Goal: Transaction & Acquisition: Book appointment/travel/reservation

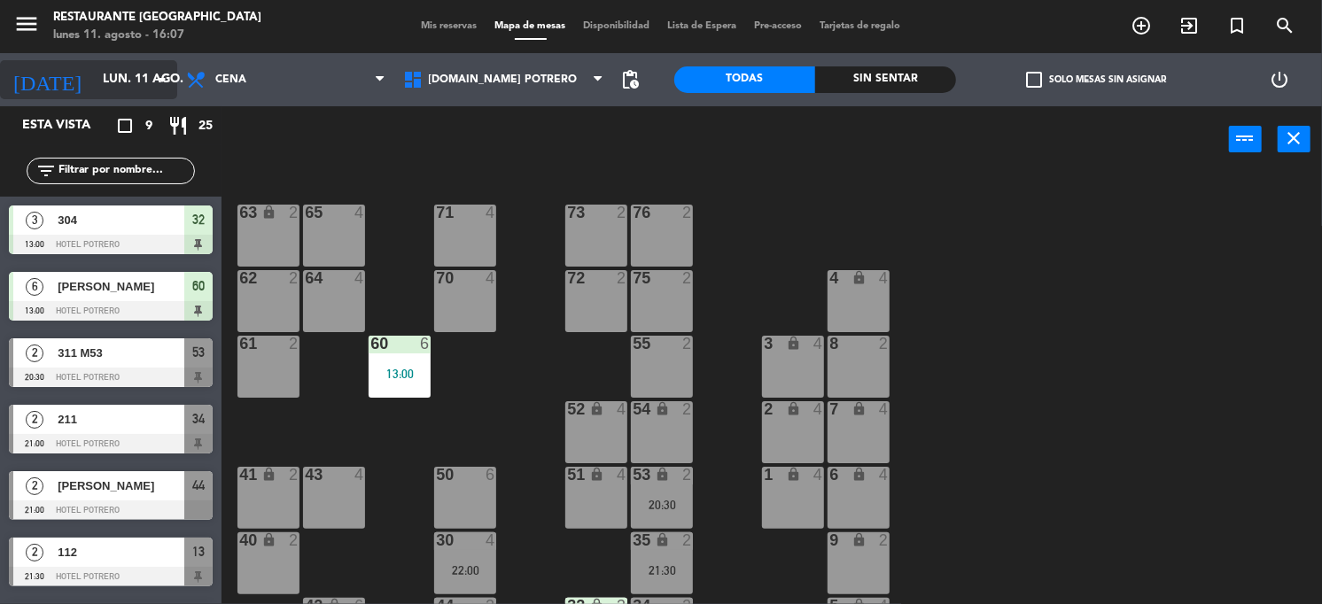
click at [167, 88] on icon "arrow_drop_down" at bounding box center [161, 79] width 21 height 21
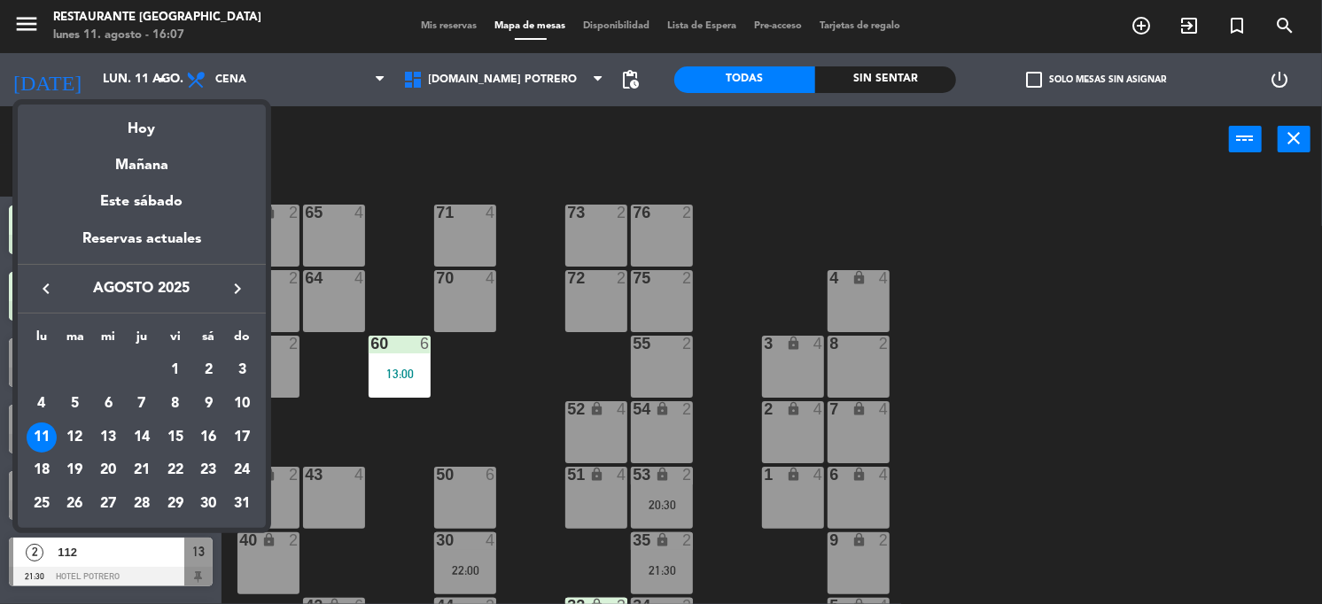
click at [330, 159] on div at bounding box center [661, 302] width 1322 height 604
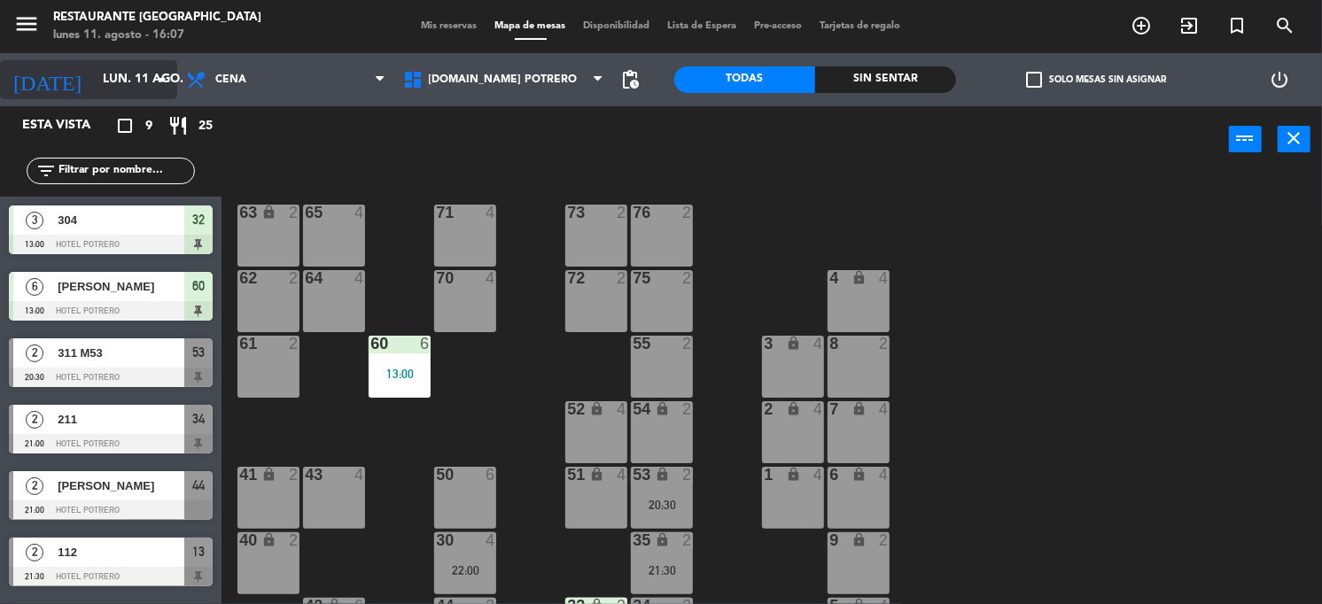
click at [157, 83] on icon "arrow_drop_down" at bounding box center [161, 79] width 21 height 21
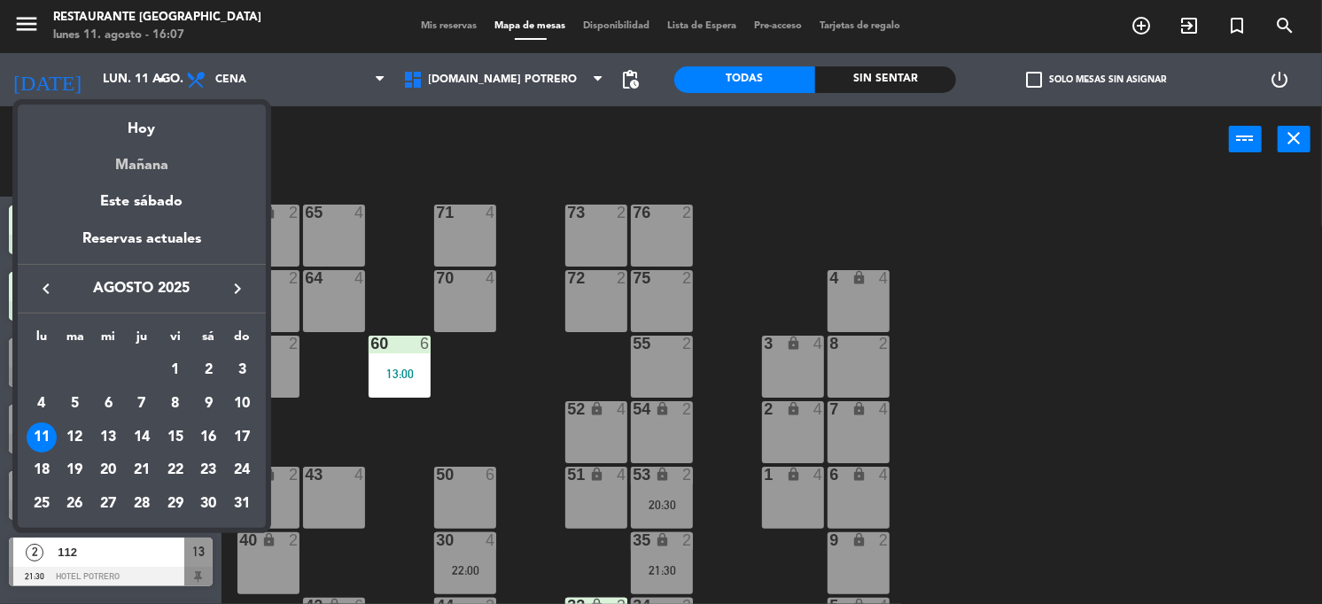
click at [142, 167] on div "Mañana" at bounding box center [142, 159] width 248 height 36
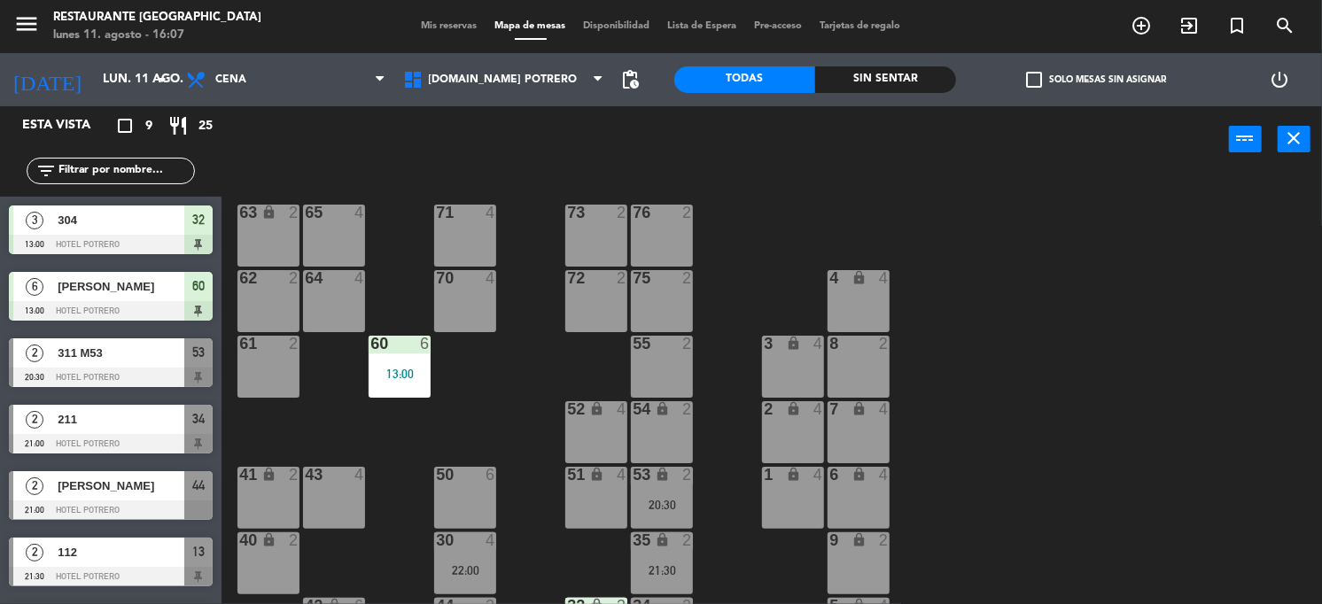
type input "[DATE] ago."
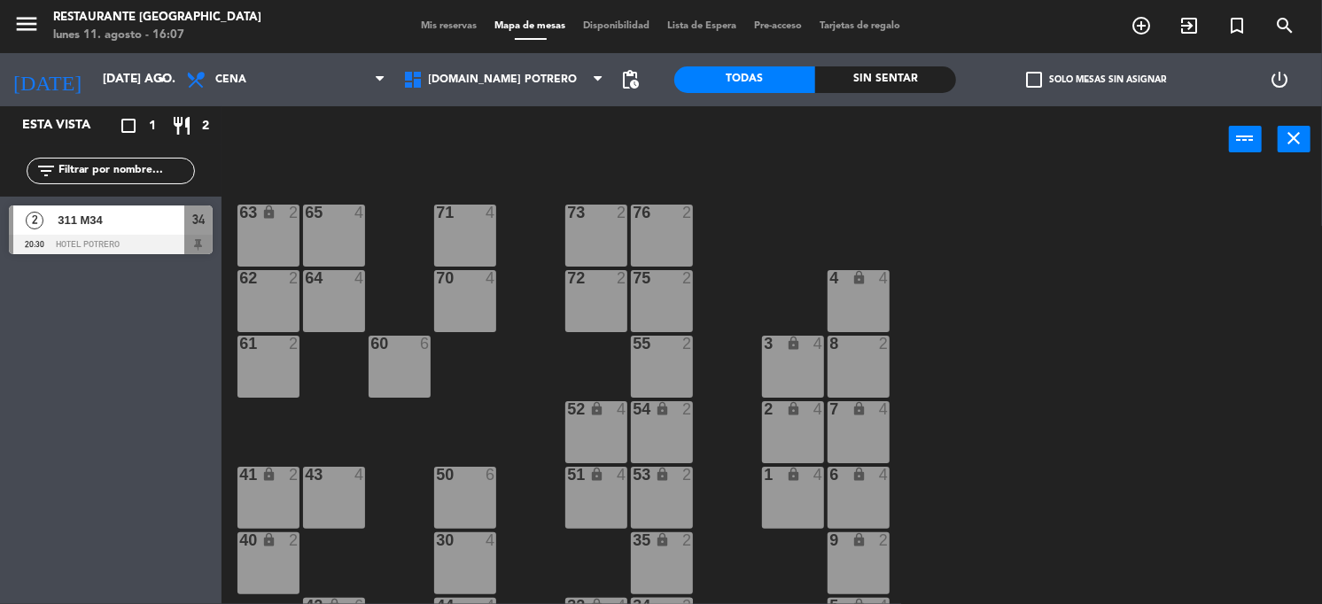
click at [154, 216] on span "311 M34" at bounding box center [121, 220] width 127 height 19
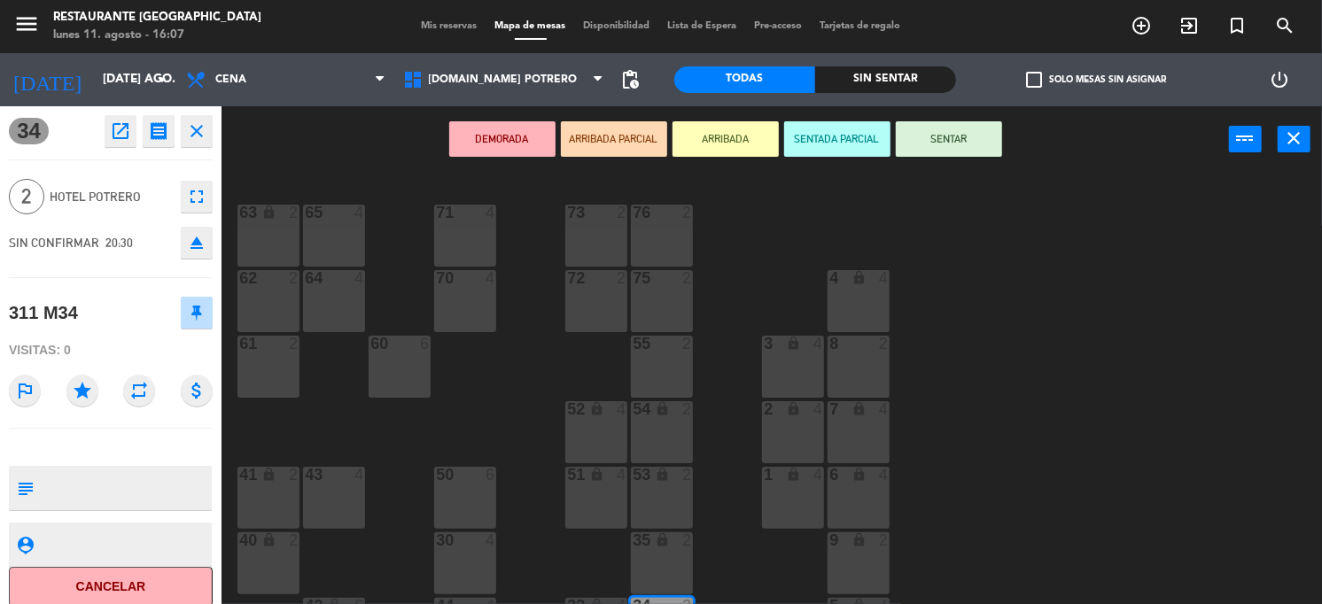
click at [194, 128] on icon "close" at bounding box center [196, 130] width 21 height 21
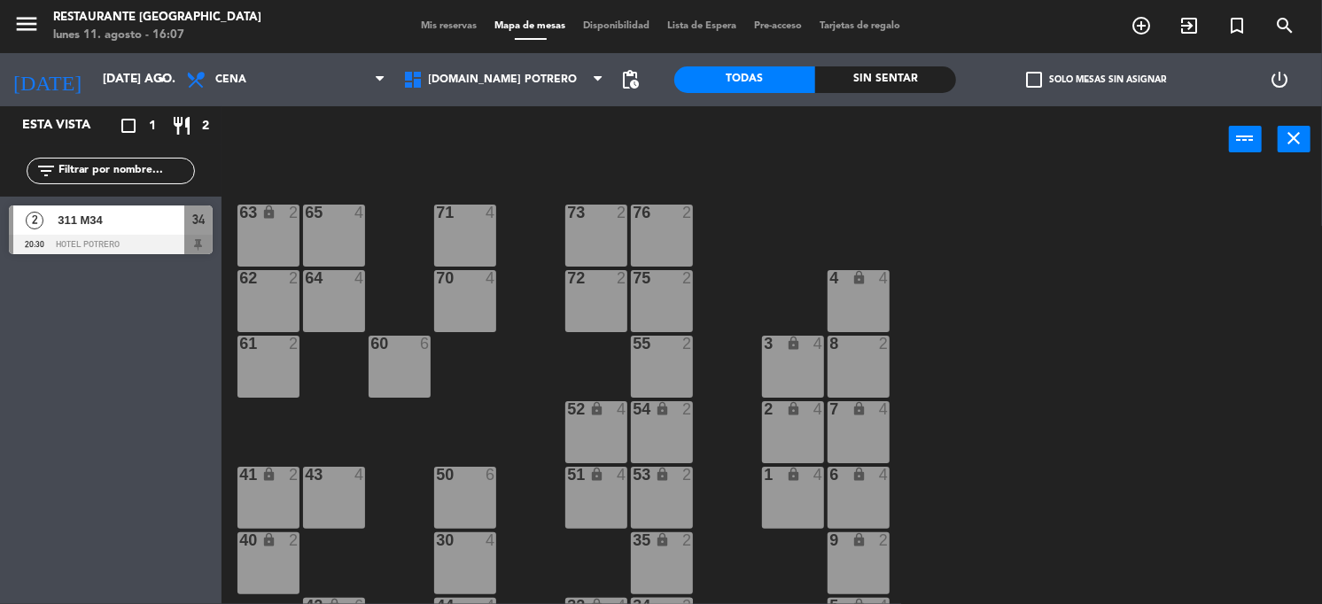
click at [478, 516] on div "50 6" at bounding box center [465, 498] width 62 height 62
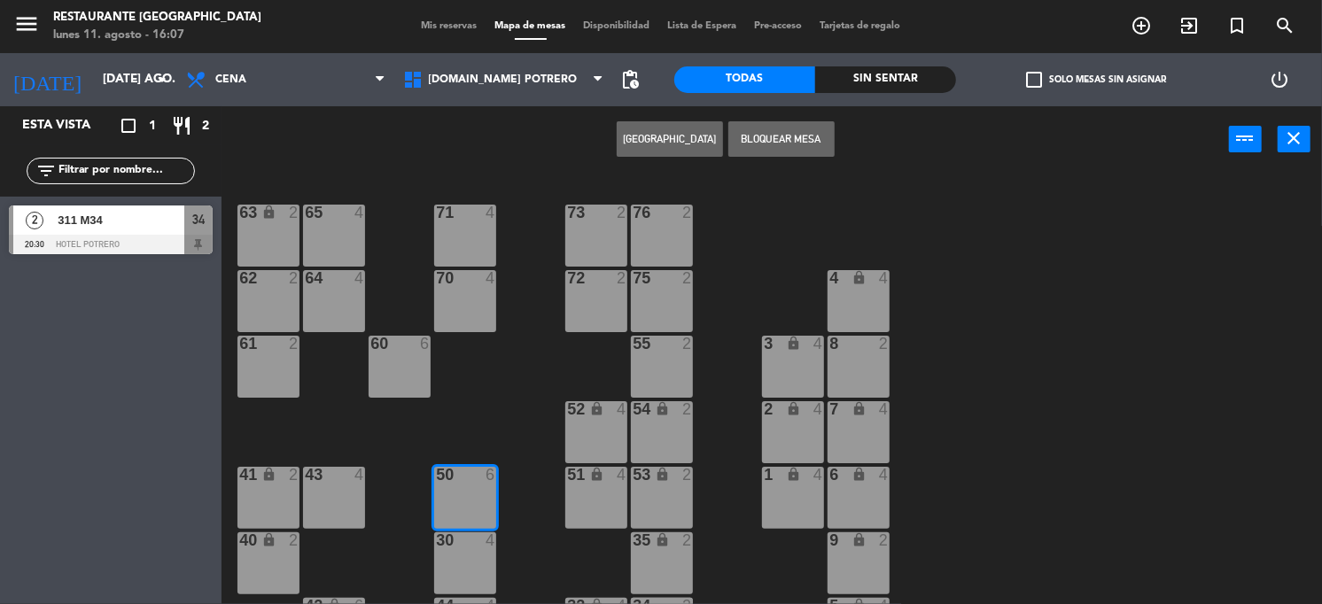
click at [665, 140] on button "[GEOGRAPHIC_DATA]" at bounding box center [670, 138] width 106 height 35
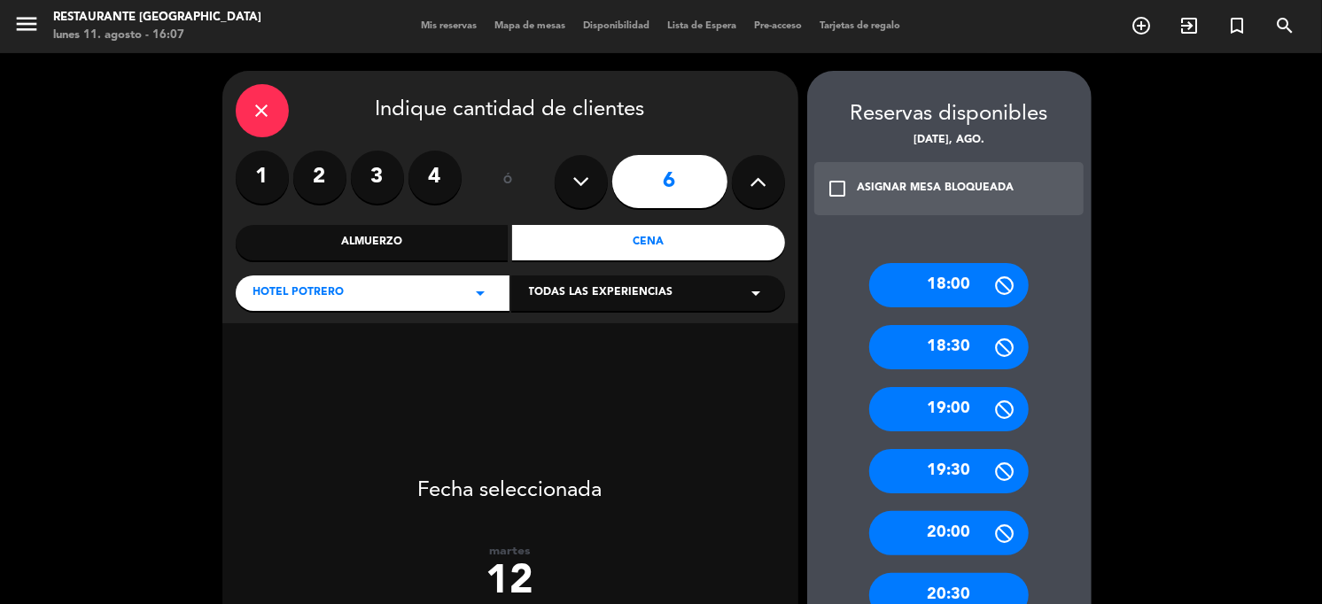
click at [659, 184] on input "6" at bounding box center [669, 181] width 115 height 53
click at [640, 242] on div "Cena" at bounding box center [648, 242] width 273 height 35
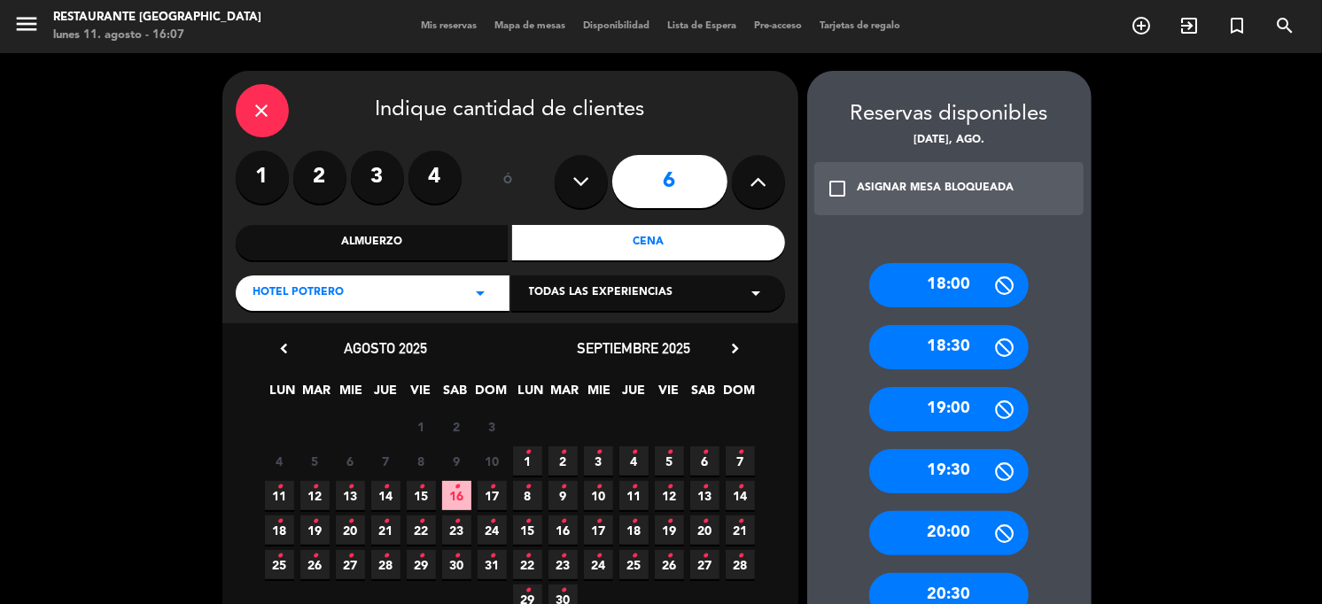
click at [318, 495] on span "12 •" at bounding box center [314, 495] width 29 height 29
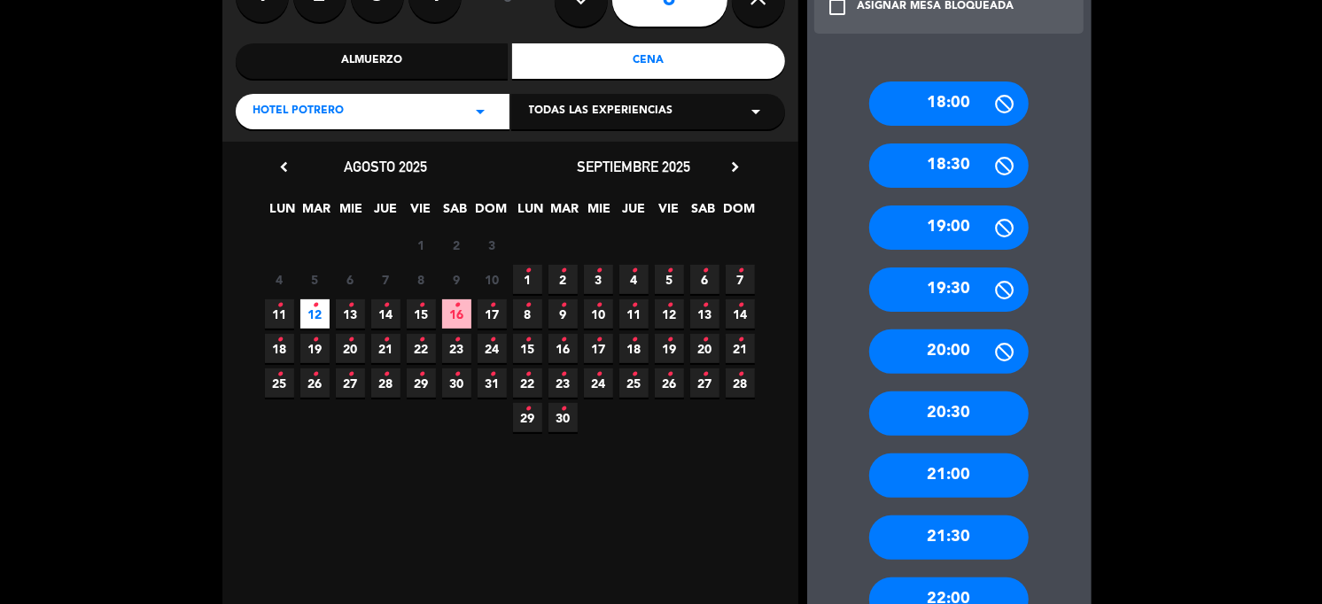
scroll to position [292, 0]
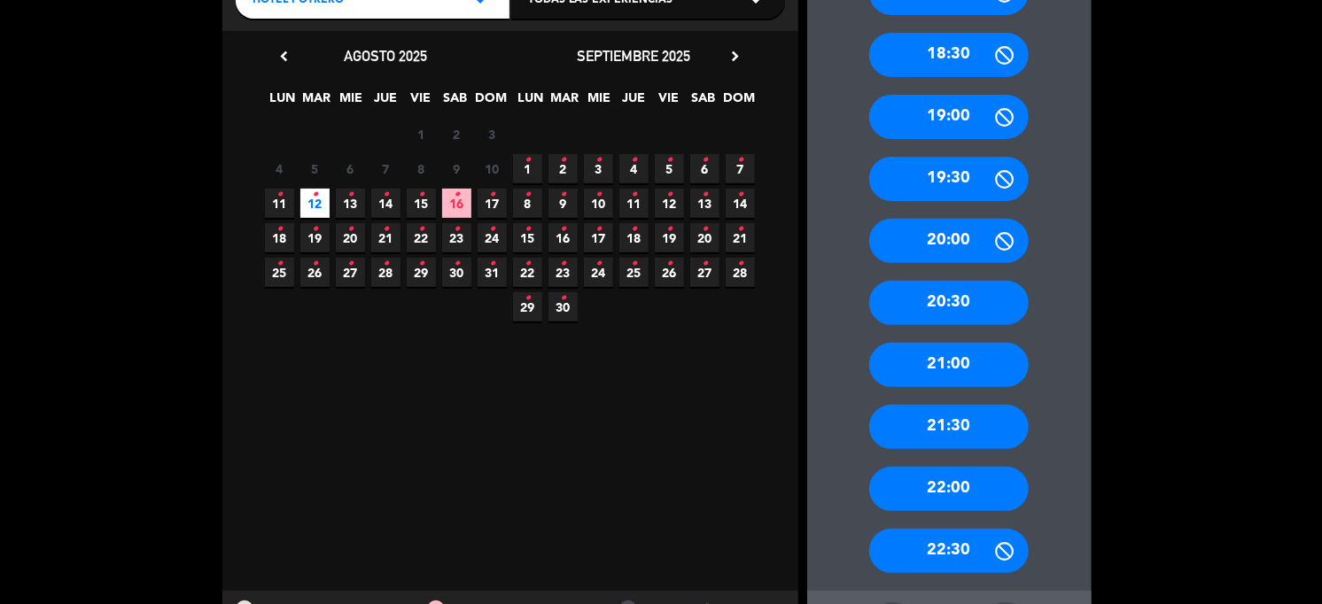
click at [960, 420] on div "21:30" at bounding box center [948, 427] width 159 height 44
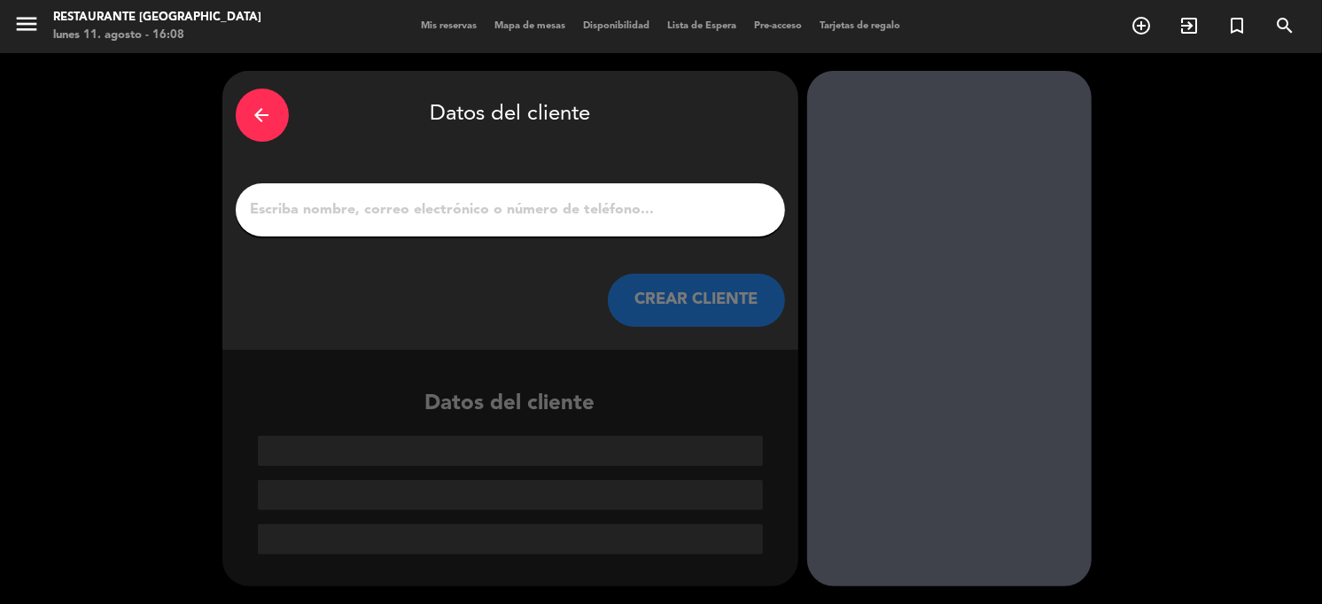
scroll to position [0, 0]
click at [656, 217] on input "1" at bounding box center [510, 210] width 523 height 25
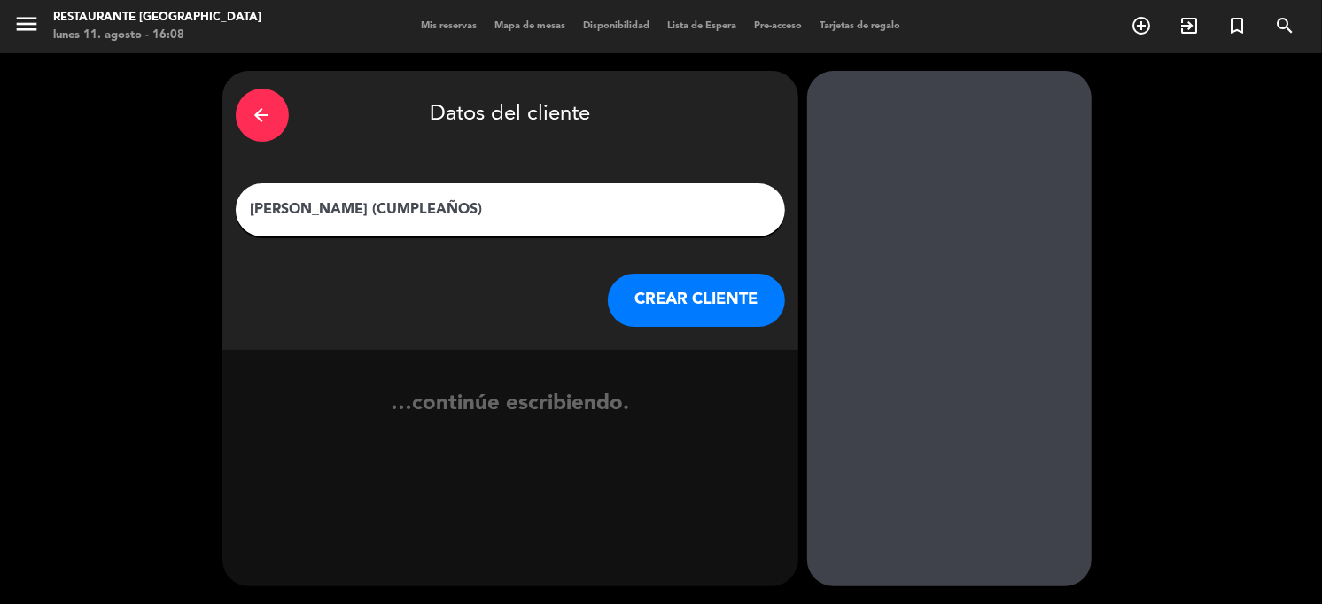
type input "[PERSON_NAME] (CUMPLEAÑOS)"
click at [686, 296] on button "CREAR CLIENTE" at bounding box center [696, 300] width 177 height 53
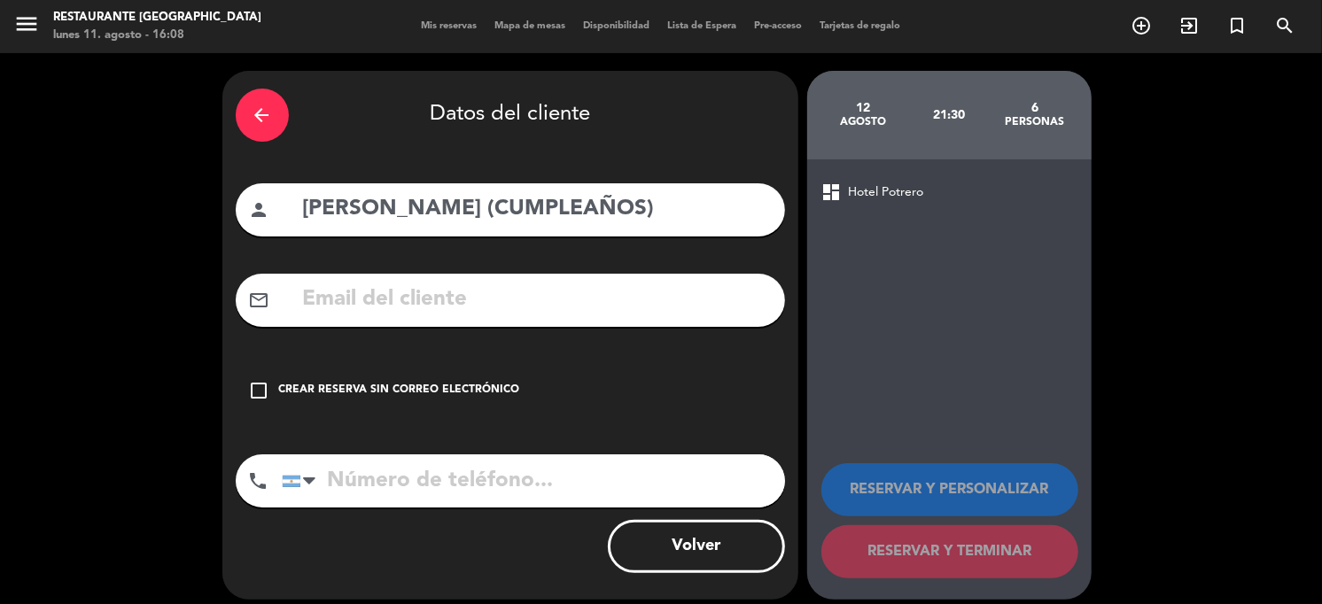
click at [461, 399] on div "Crear reserva sin correo electrónico" at bounding box center [399, 391] width 241 height 18
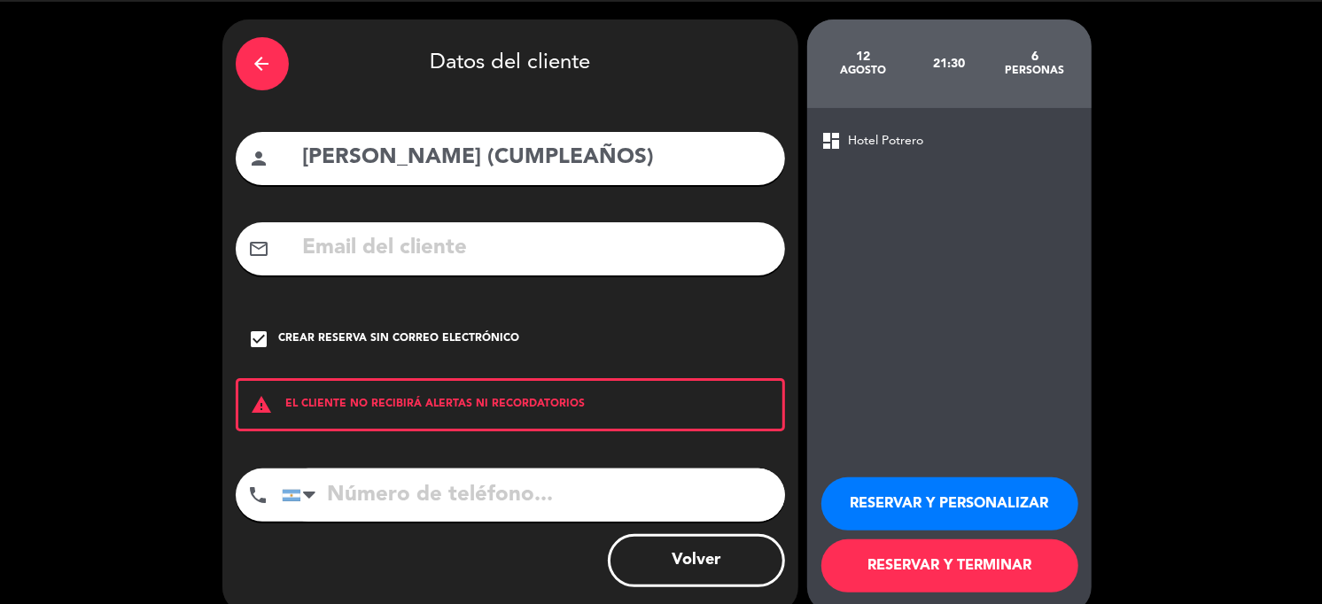
scroll to position [78, 0]
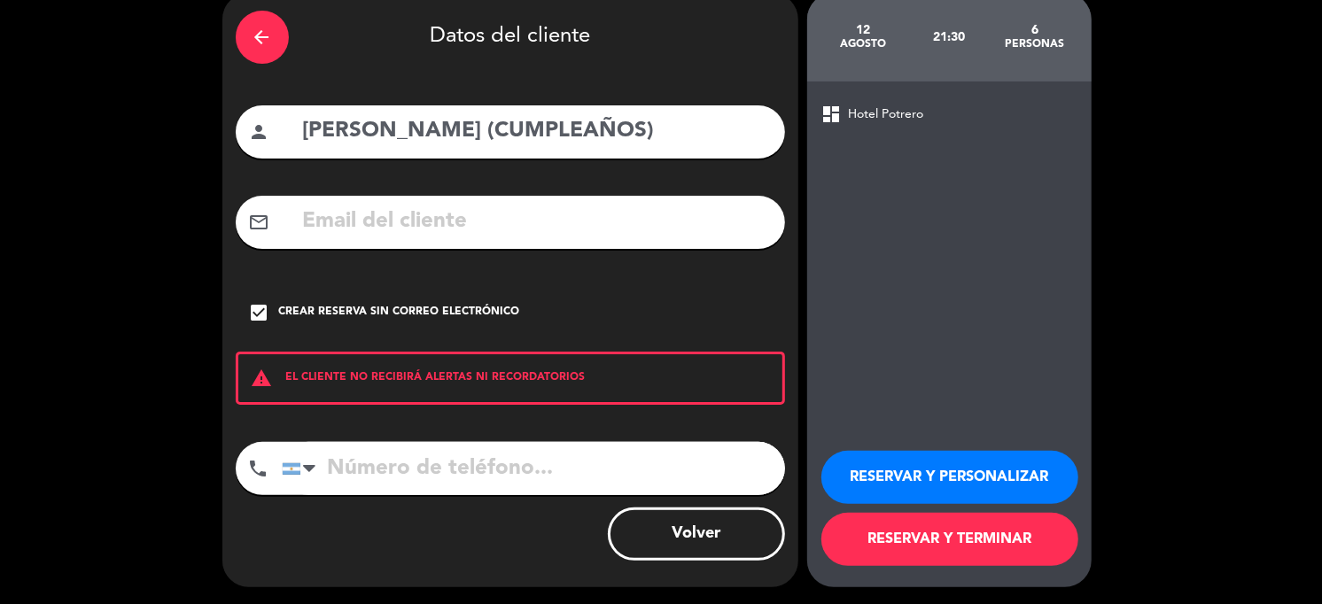
click at [943, 548] on button "RESERVAR Y TERMINAR" at bounding box center [949, 539] width 257 height 53
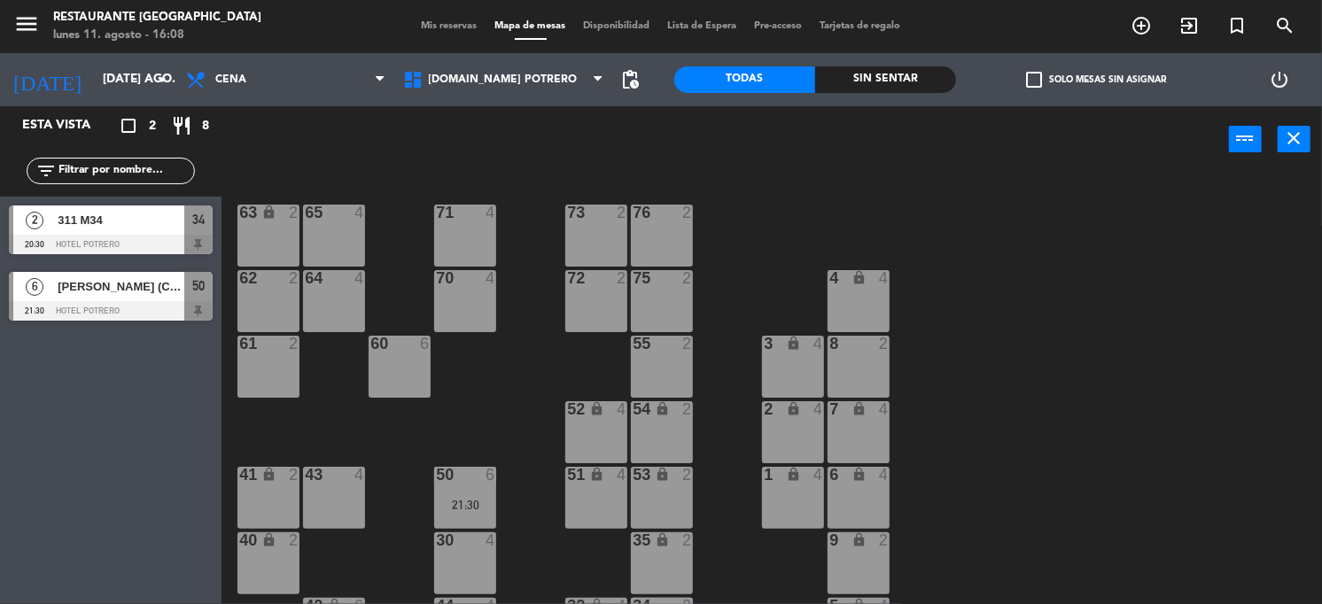
click at [502, 420] on div "65 4 71 4 73 2 76 2 63 lock 2 64 4 62 2 70 4 72 2 75 2 4 lock 4 55 2 60 6 3 loc…" at bounding box center [778, 389] width 1087 height 431
click at [156, 76] on icon "arrow_drop_down" at bounding box center [161, 79] width 21 height 21
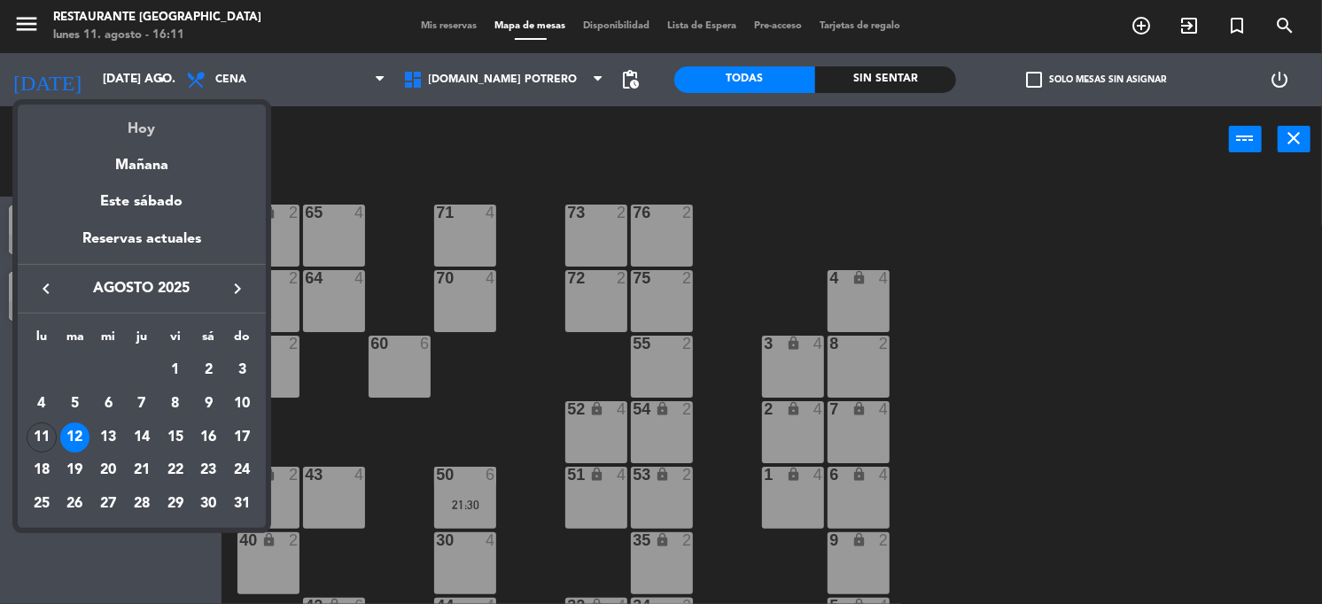
click at [143, 134] on div "Hoy" at bounding box center [142, 123] width 248 height 36
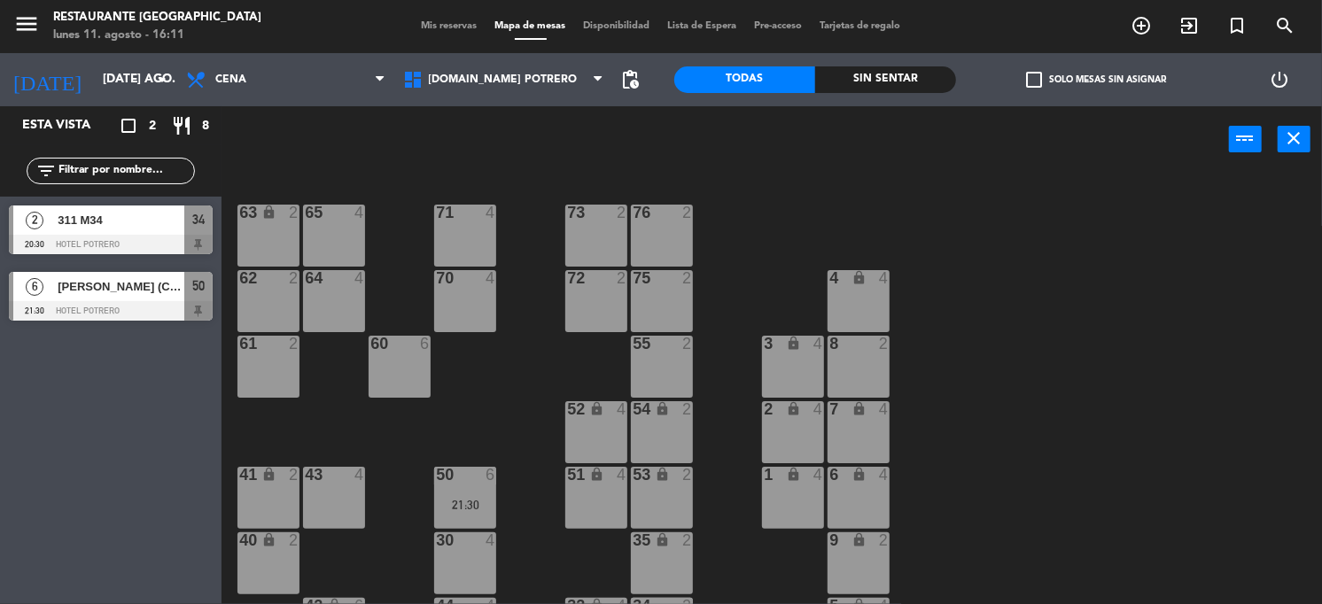
type input "lun. 11 ago."
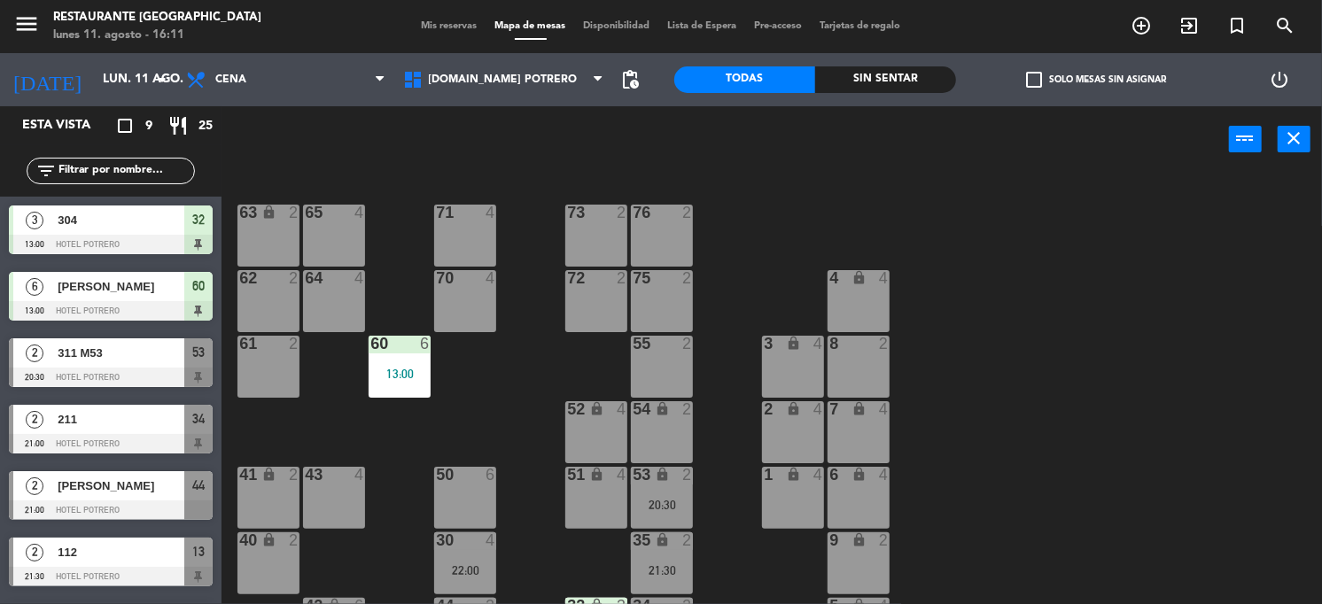
click at [869, 130] on div "power_input close" at bounding box center [724, 139] width 1007 height 67
click at [1071, 292] on div "65 4 71 4 73 2 76 2 63 lock 2 64 4 62 2 70 4 72 2 75 2 4 lock 4 55 2 60 6 13:00…" at bounding box center [778, 389] width 1087 height 431
click at [129, 301] on div at bounding box center [111, 310] width 204 height 19
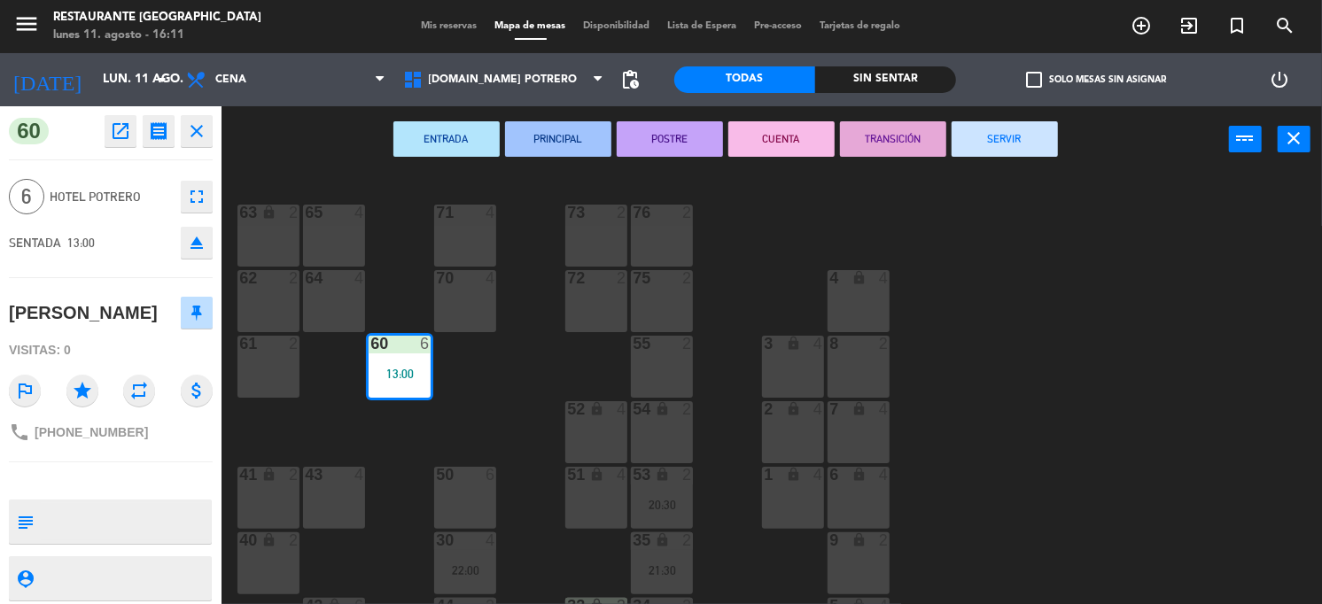
click at [196, 120] on icon "close" at bounding box center [196, 130] width 21 height 21
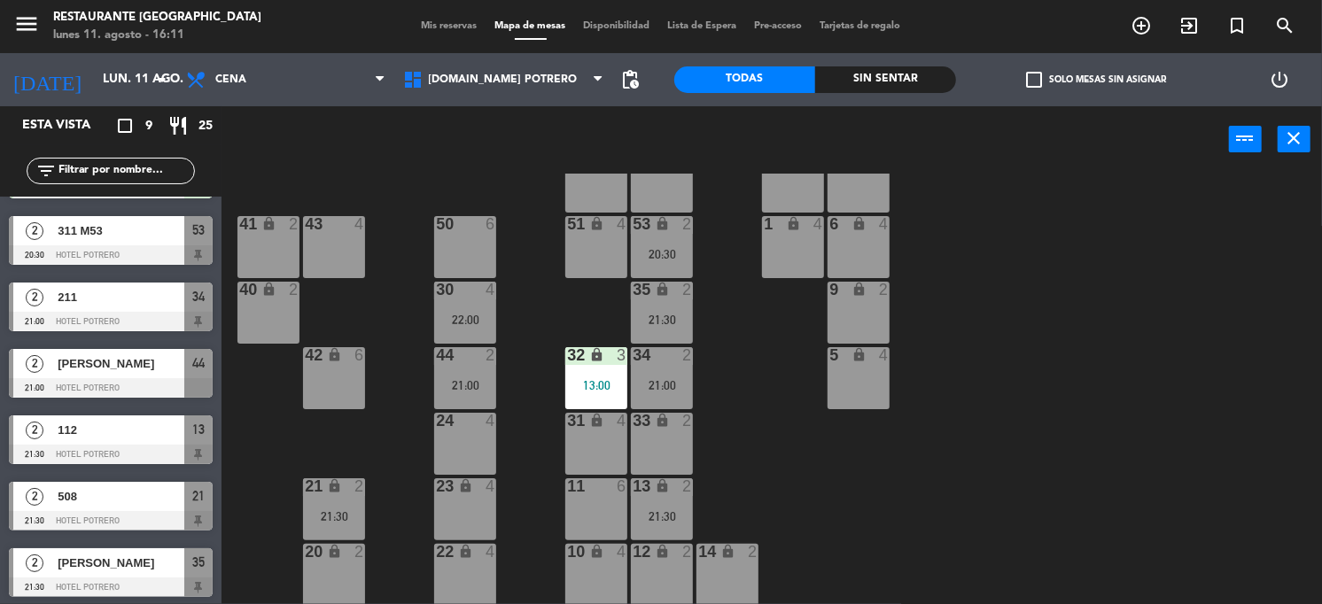
scroll to position [191, 0]
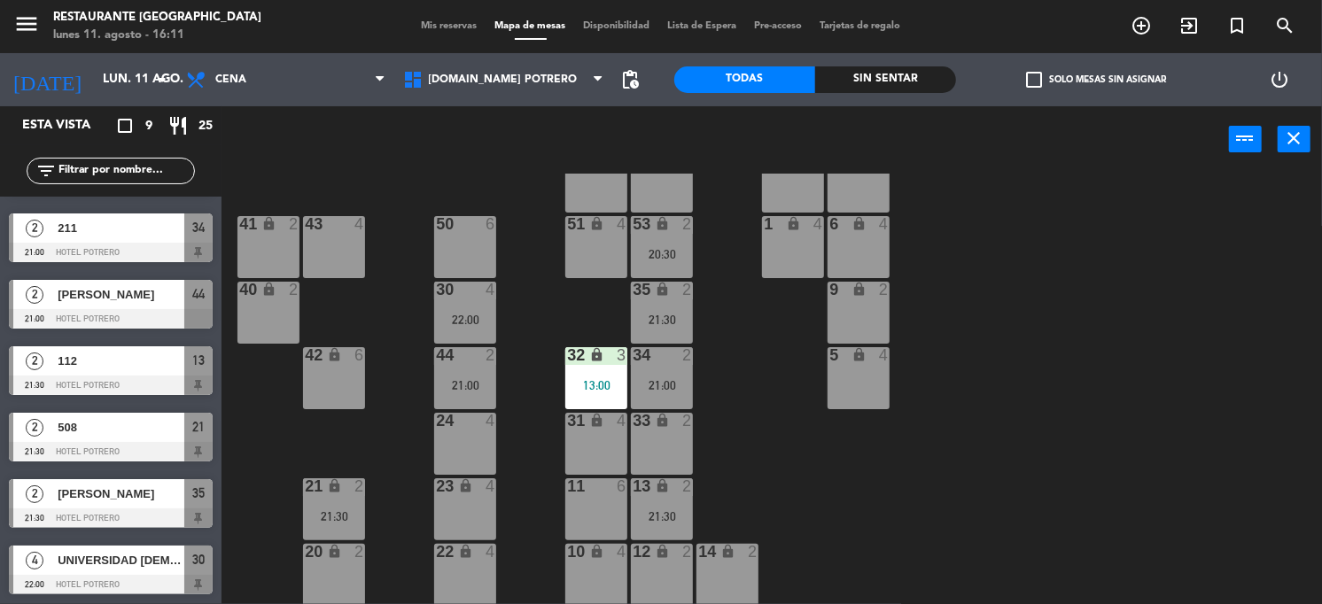
click at [106, 570] on div "UNIVERSIDAD [DEMOGRAPHIC_DATA] DE CUYO ([PERSON_NAME])" at bounding box center [120, 560] width 128 height 29
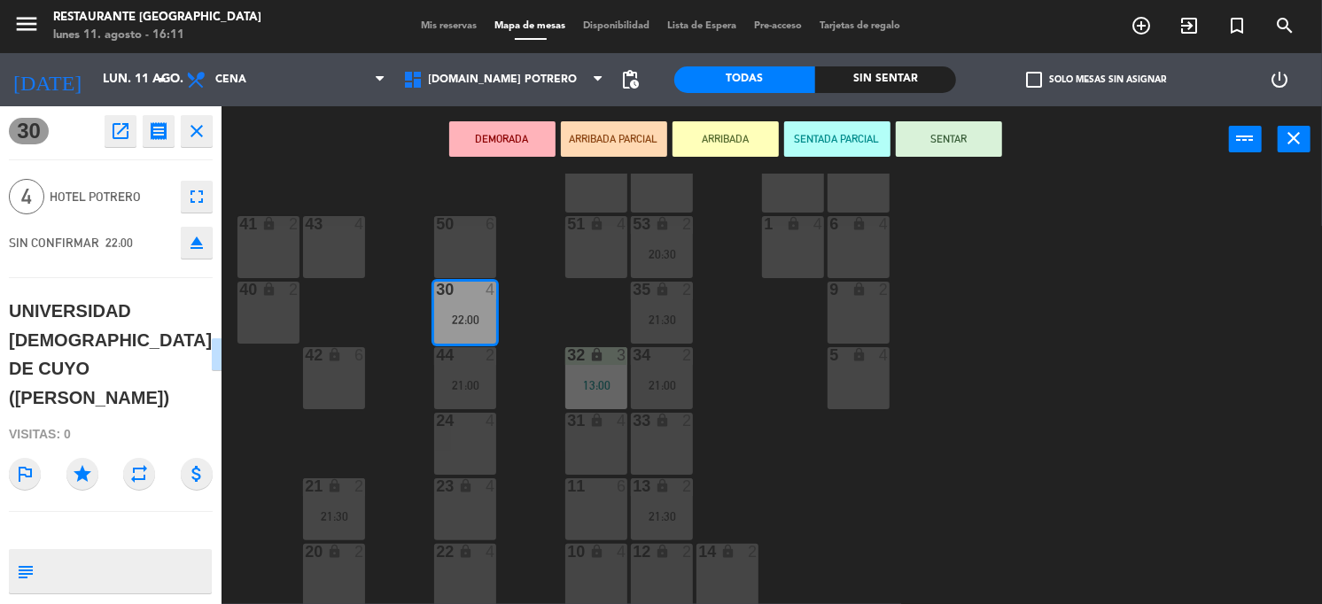
click at [895, 489] on div "65 4 71 4 73 2 76 2 63 lock 2 64 4 62 2 70 4 72 2 75 2 4 lock 4 55 2 60 6 13:00…" at bounding box center [778, 389] width 1087 height 431
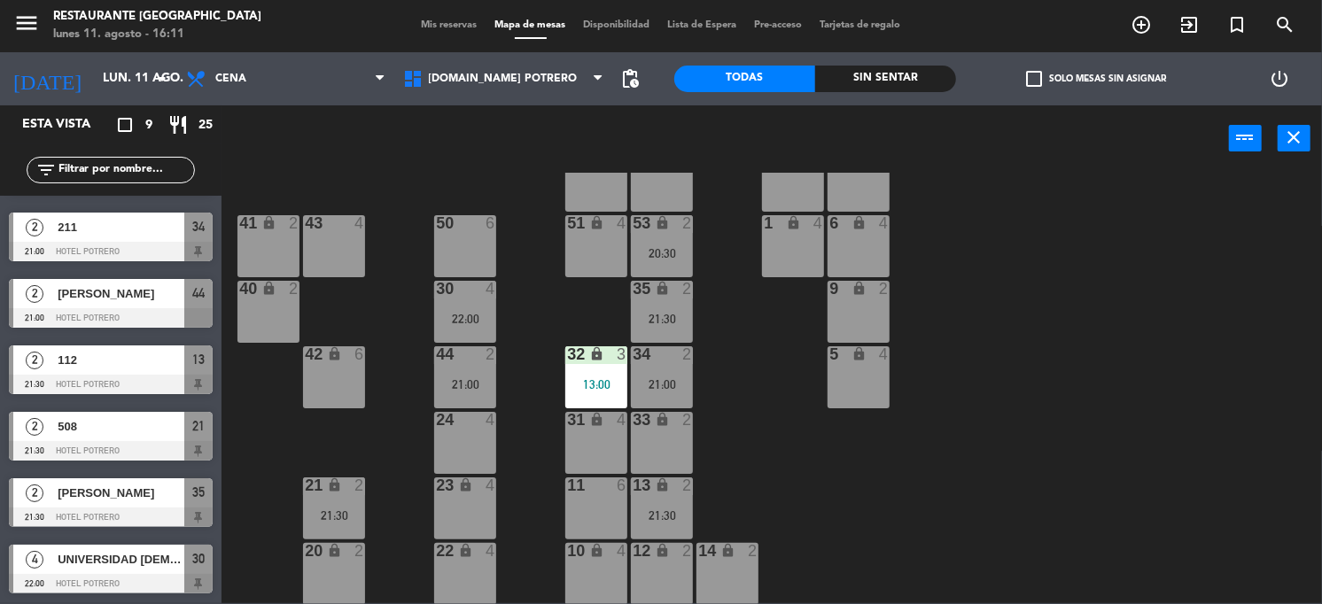
click at [97, 556] on span "UNIVERSIDAD [DEMOGRAPHIC_DATA] DE CUYO ([PERSON_NAME])" at bounding box center [121, 559] width 127 height 19
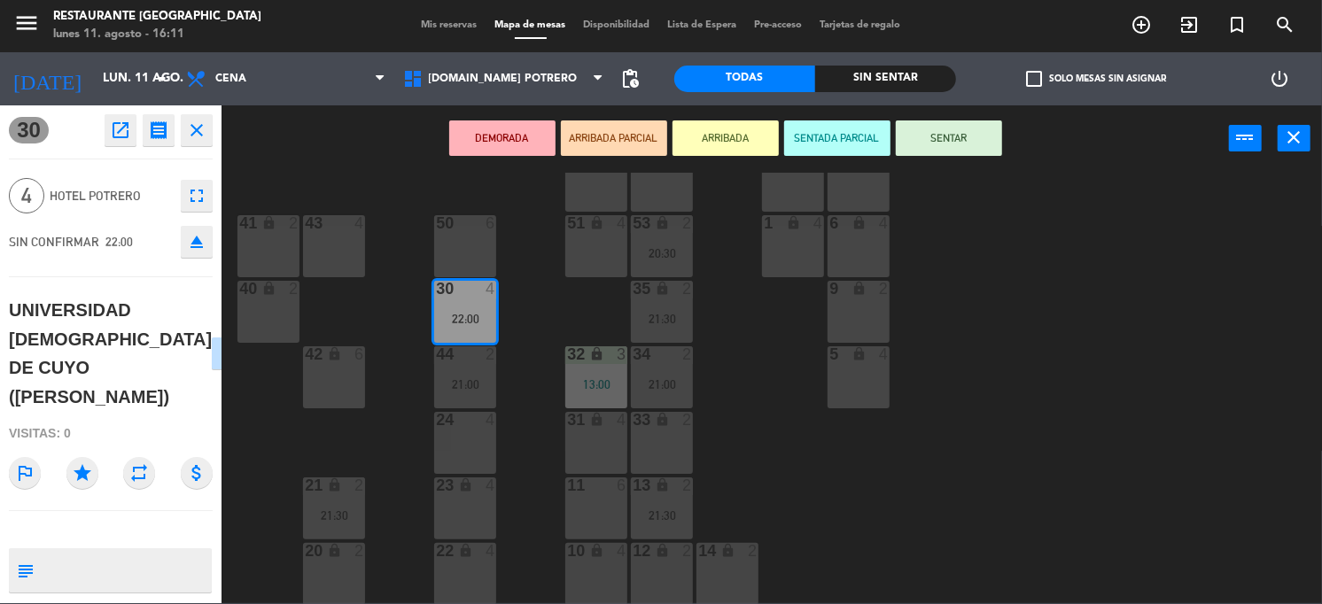
click at [175, 137] on div "open_in_new receipt 10:00 PM lun., 11 ago. 4 personas UNIVERSIDAD [DEMOGRAPHIC_…" at bounding box center [155, 130] width 114 height 32
click at [197, 129] on icon "close" at bounding box center [196, 130] width 21 height 21
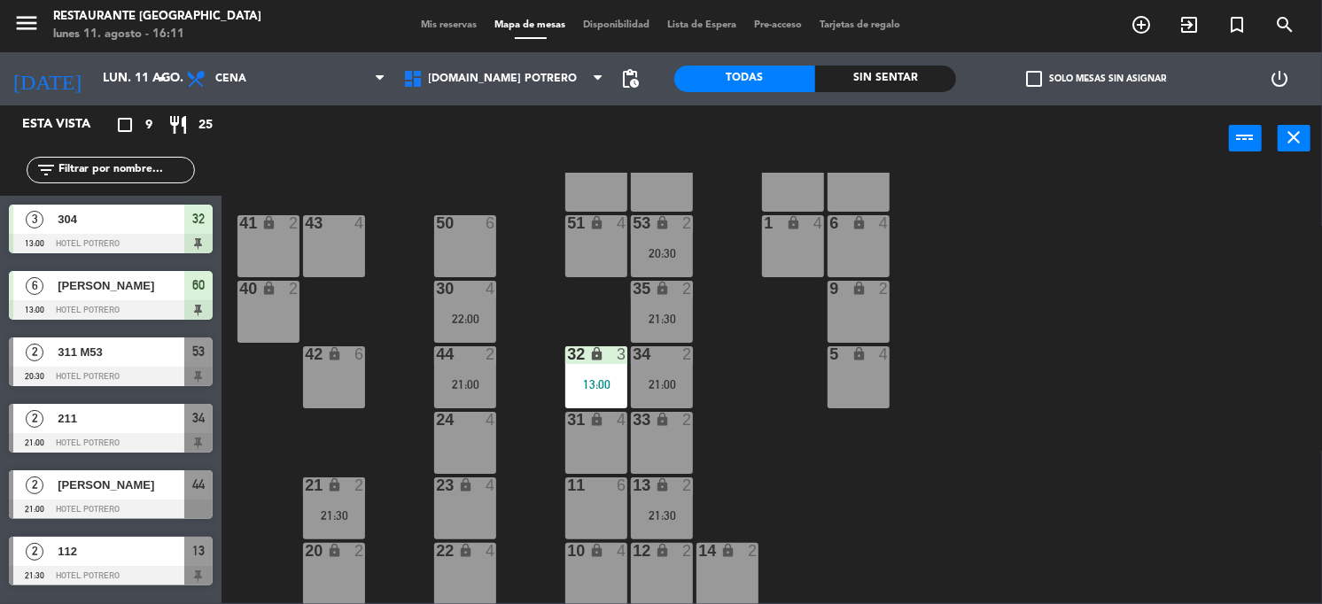
scroll to position [150, 0]
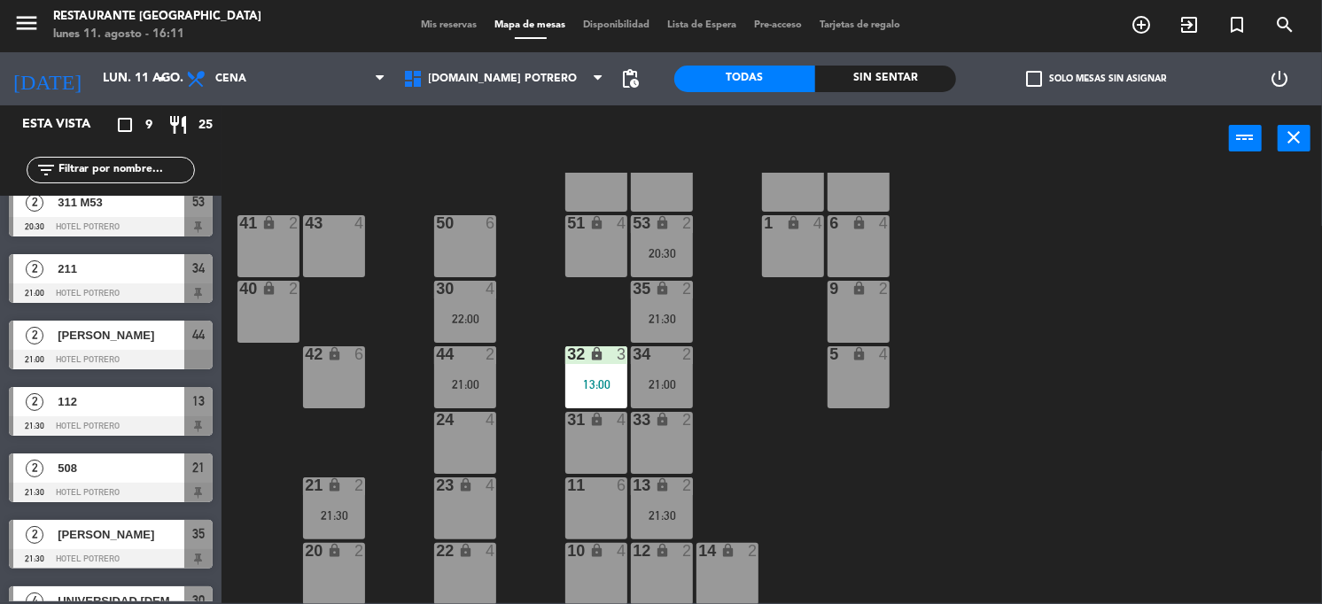
click at [341, 153] on div "power_input close" at bounding box center [724, 138] width 1007 height 67
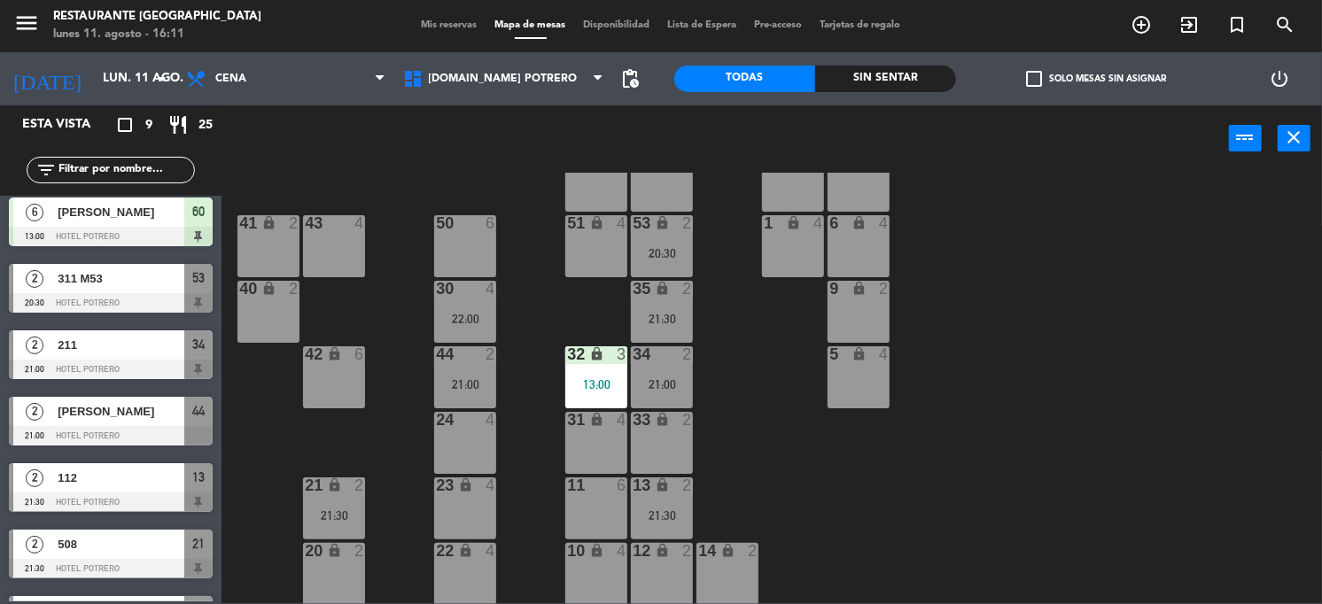
scroll to position [0, 0]
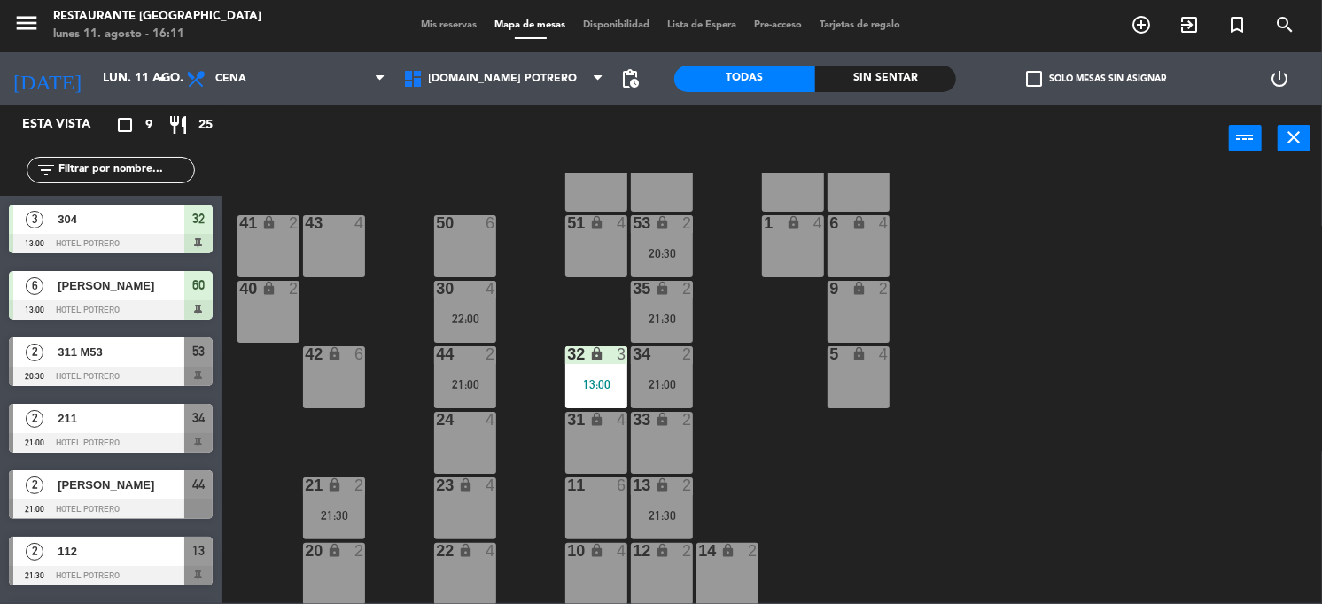
click at [336, 163] on div "power_input close" at bounding box center [724, 138] width 1007 height 67
click at [601, 387] on div "13:00" at bounding box center [596, 384] width 62 height 12
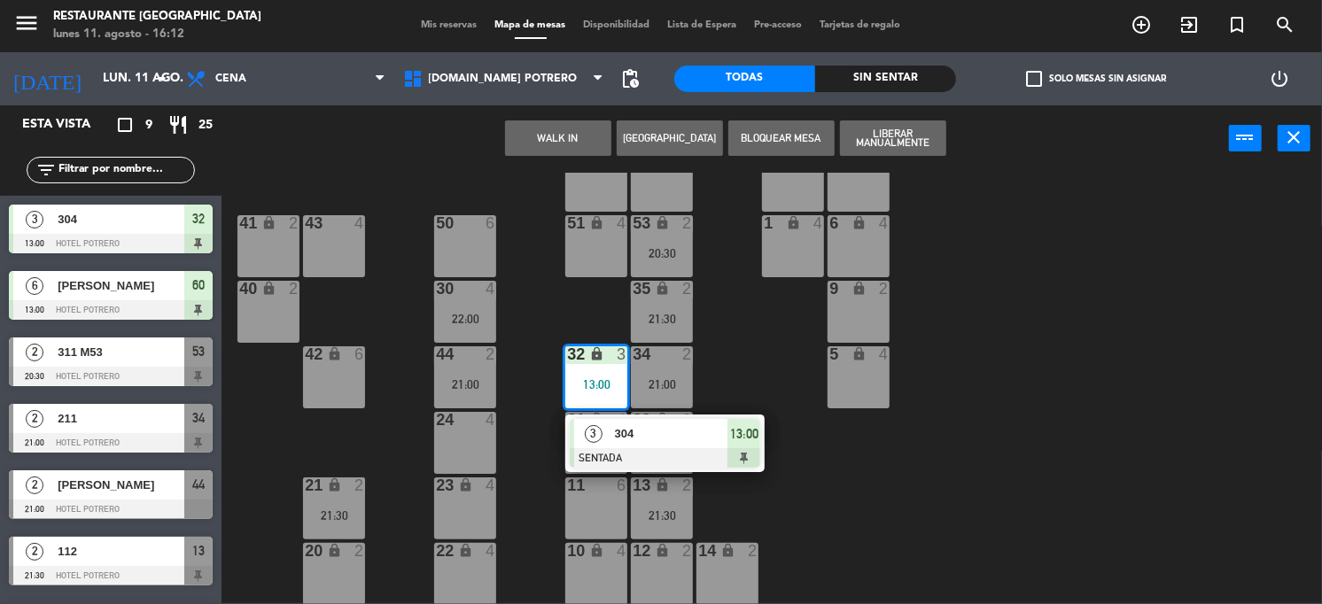
click at [742, 378] on div "65 4 71 4 73 2 76 2 63 lock 2 64 4 62 2 70 4 72 2 75 2 4 lock 4 55 2 60 6 13:00…" at bounding box center [778, 388] width 1087 height 431
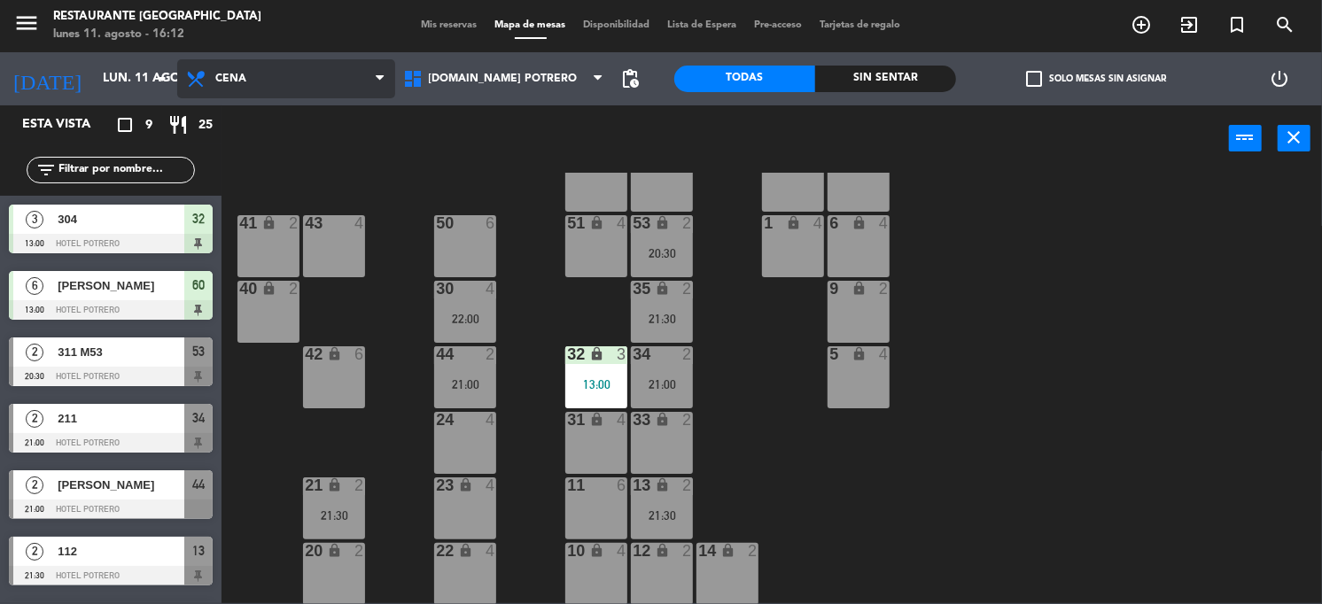
click at [361, 75] on span "Cena" at bounding box center [286, 78] width 218 height 39
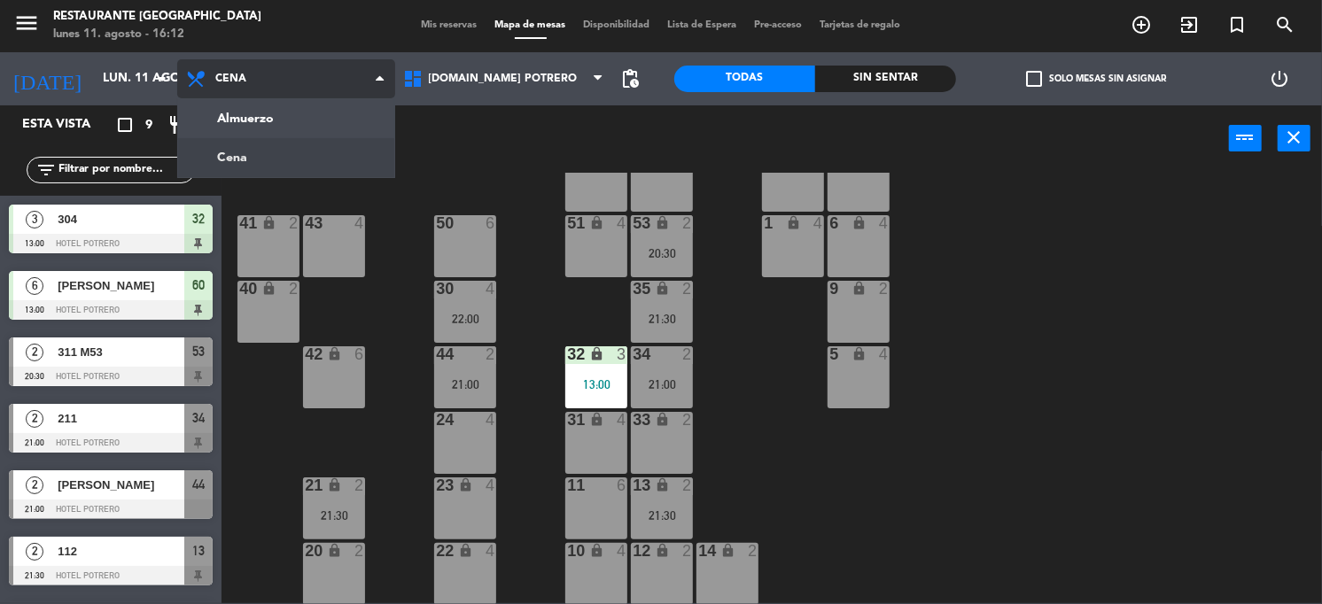
click at [247, 153] on ng-component "menu Restaurante Hotel Potrero lunes 11. agosto - 16:12 Mis reservas Mapa de me…" at bounding box center [661, 301] width 1322 height 604
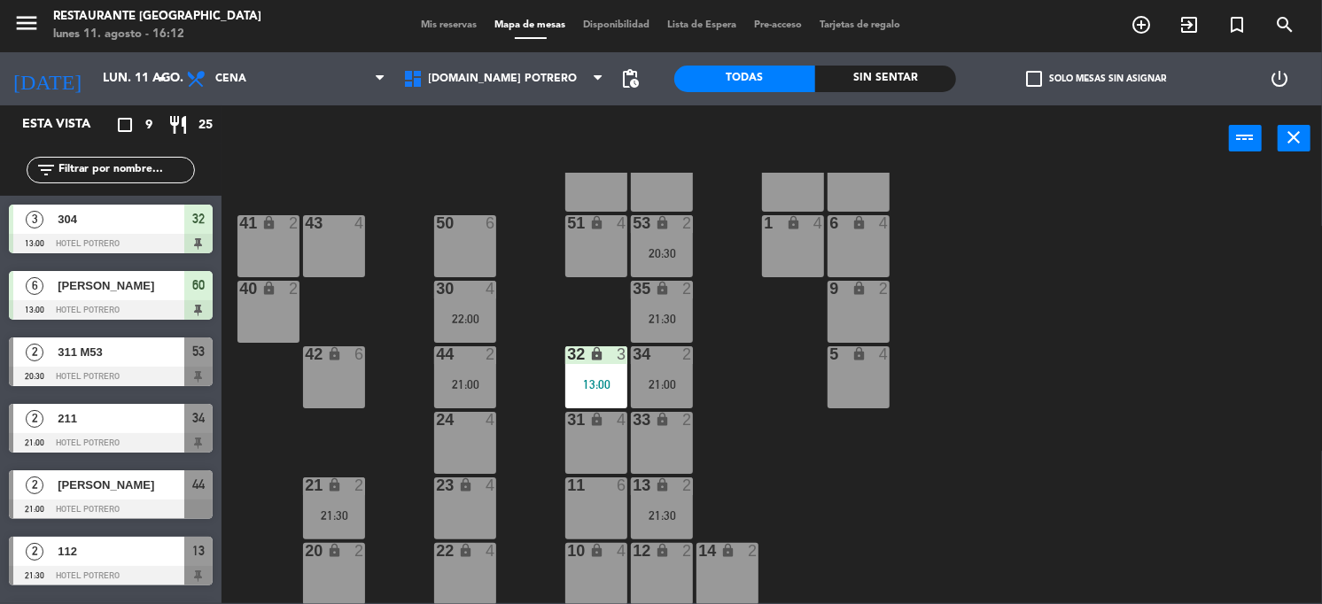
click at [528, 147] on div "power_input close" at bounding box center [724, 138] width 1007 height 67
